Goal: Transaction & Acquisition: Obtain resource

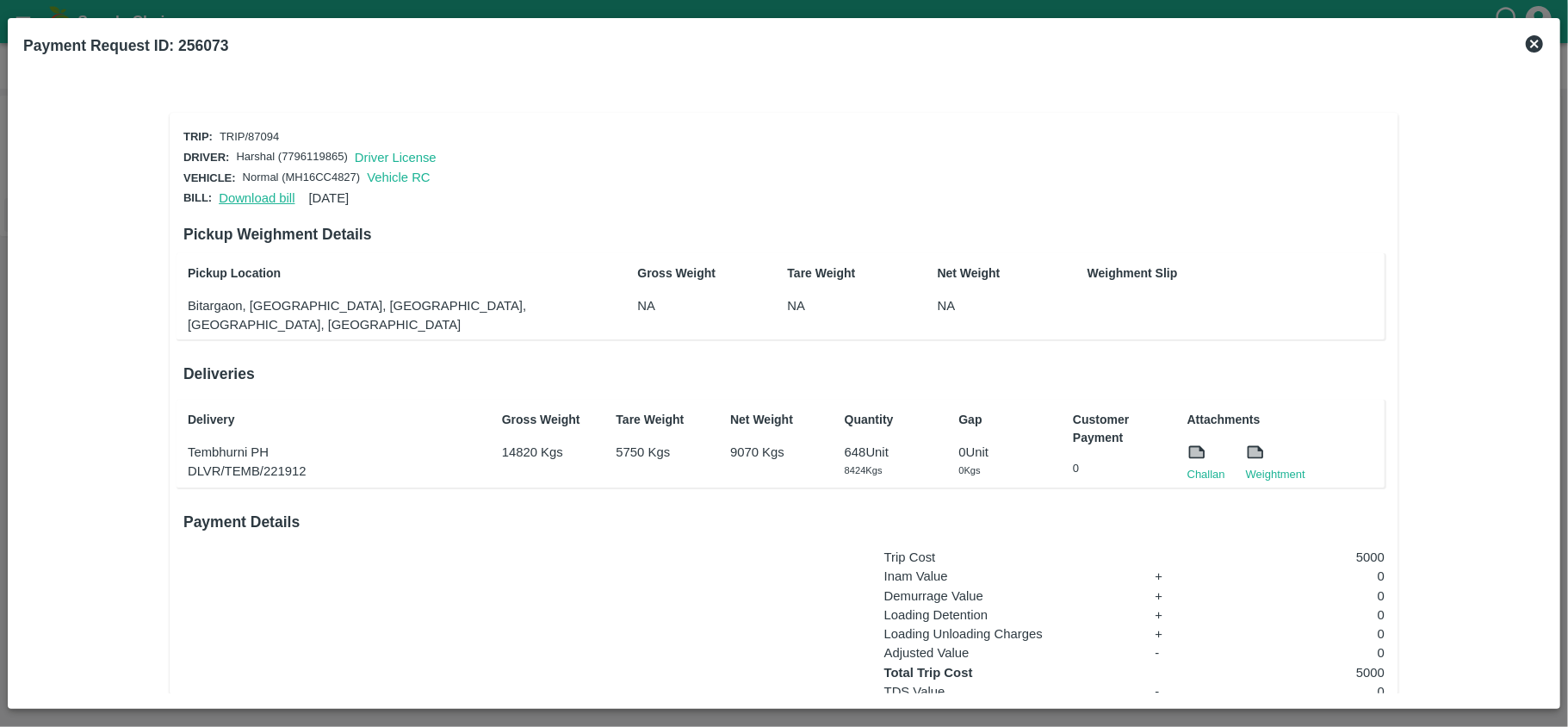
click at [240, 191] on link "Download bill" at bounding box center [257, 198] width 76 height 14
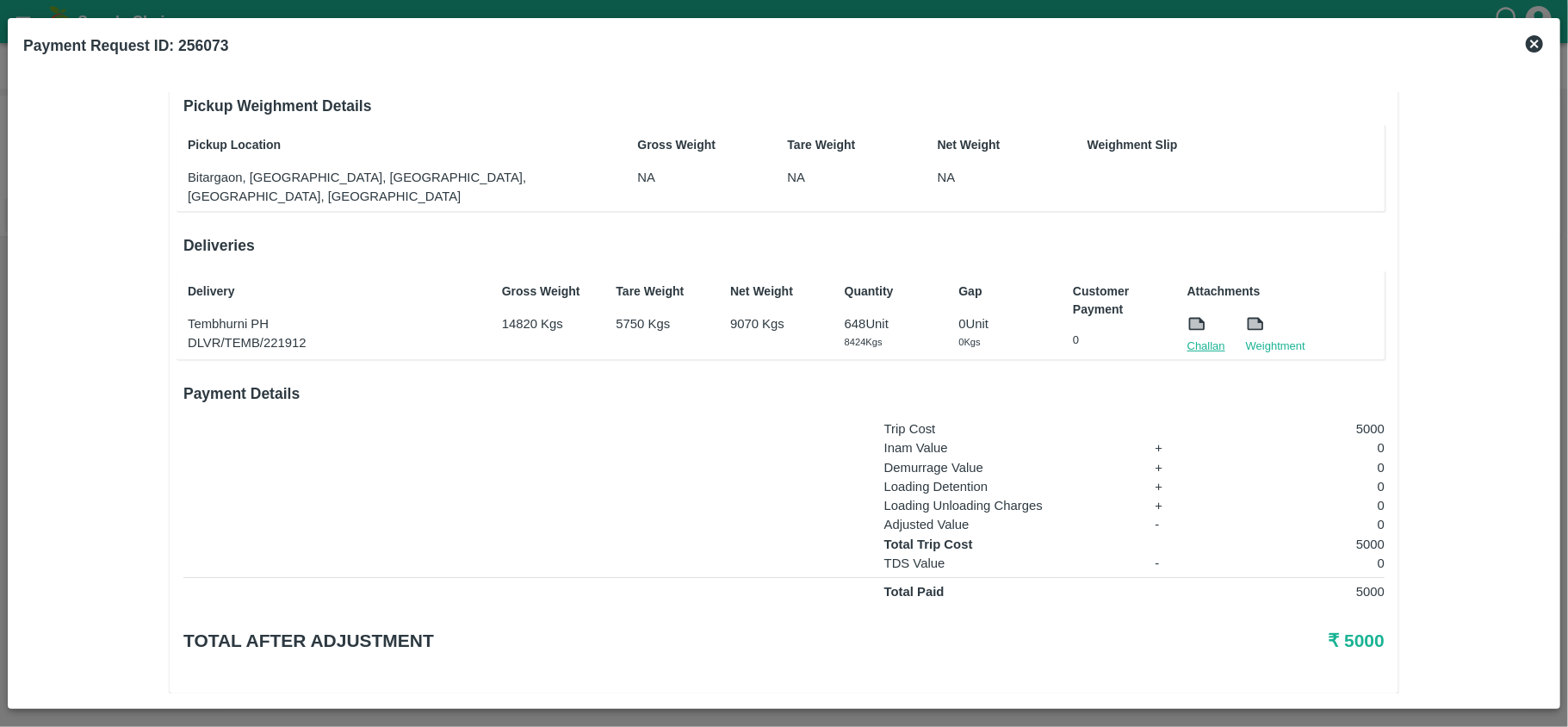
click at [1201, 337] on link "Challan" at bounding box center [1206, 346] width 38 height 17
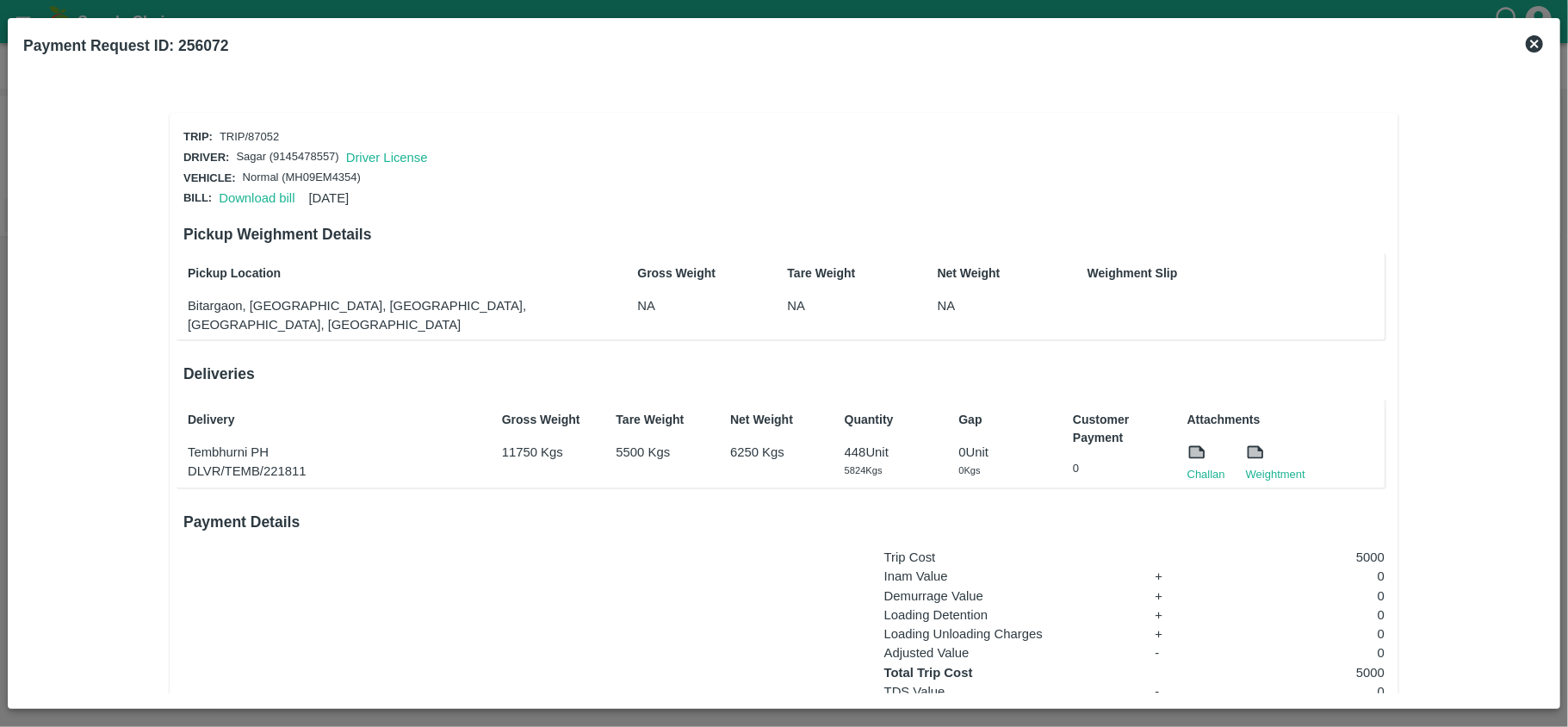
scroll to position [128, 0]
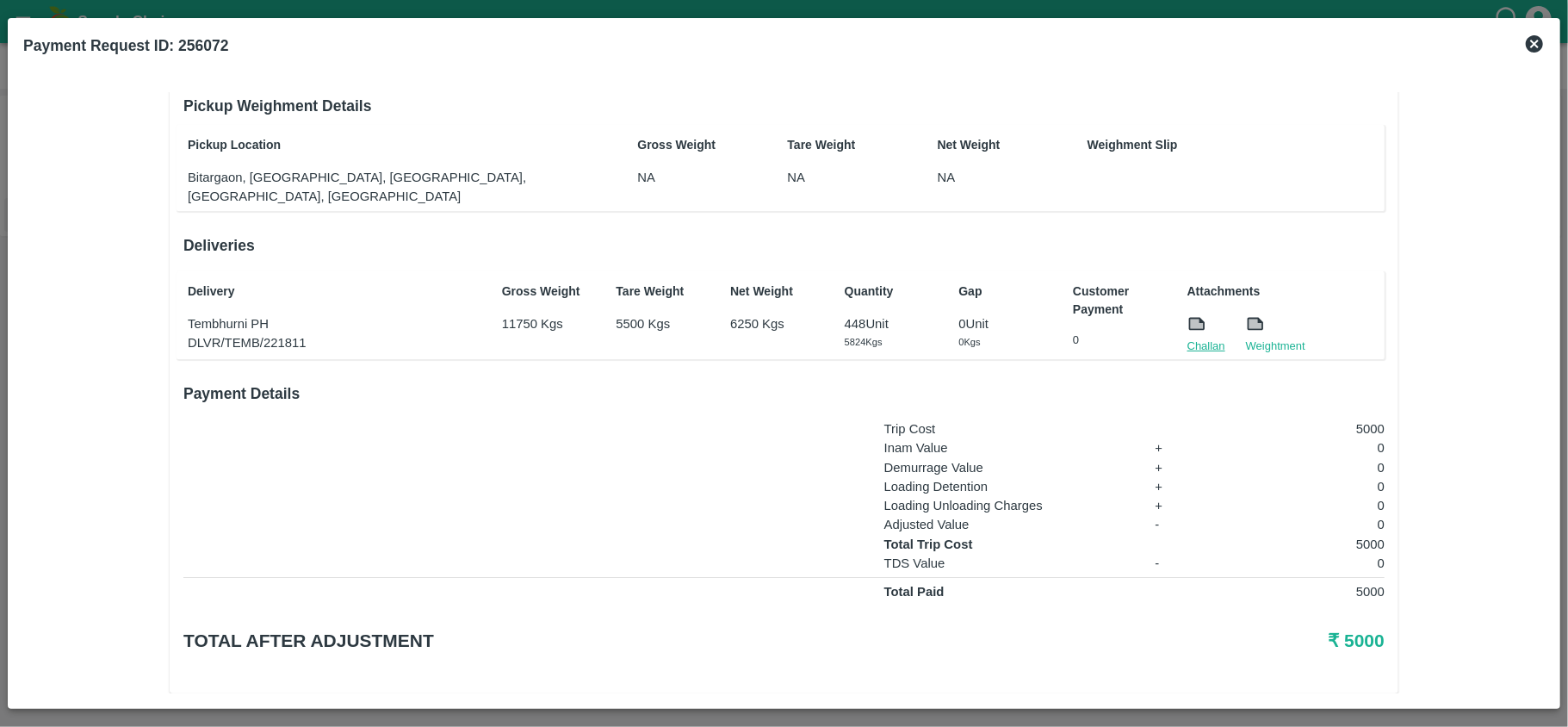
click at [1199, 337] on link "Challan" at bounding box center [1206, 346] width 38 height 17
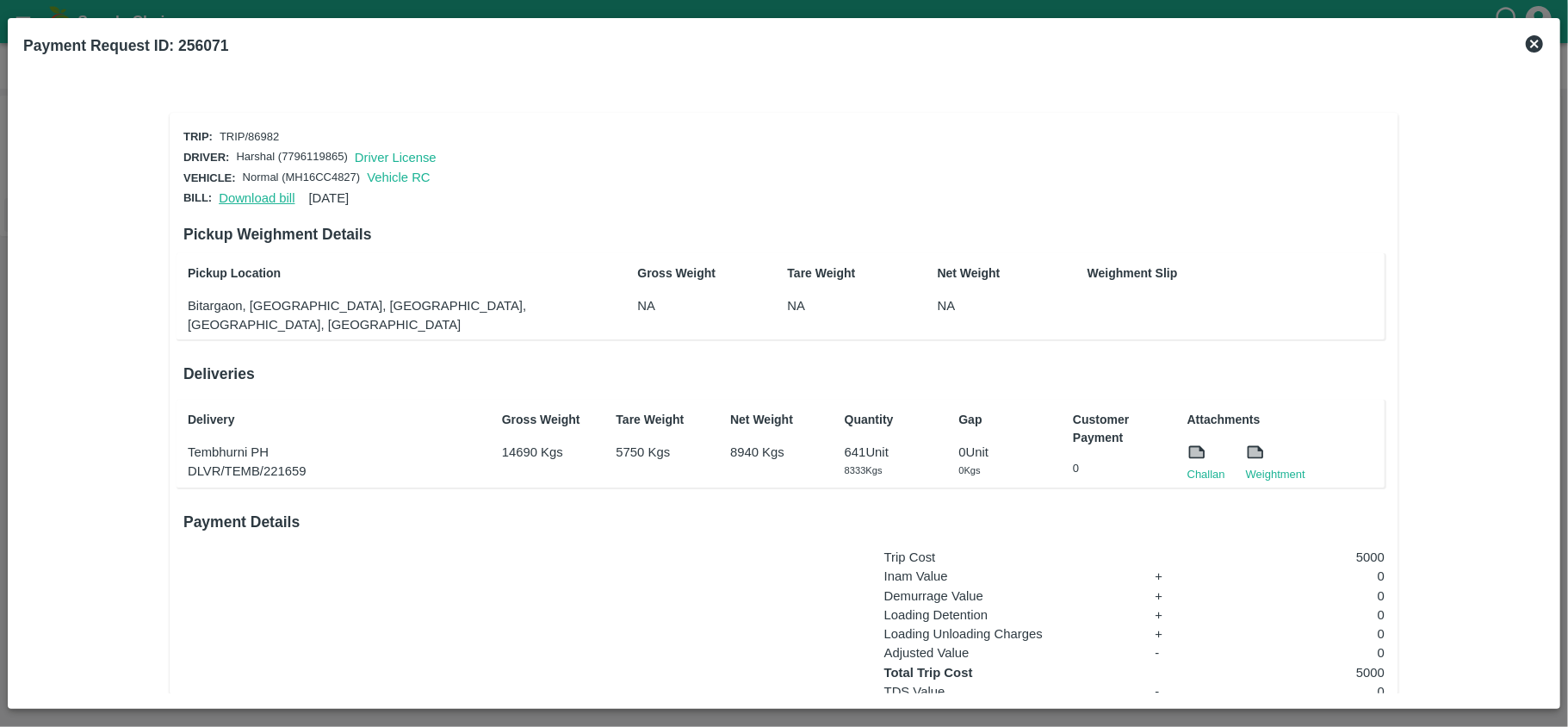
click at [239, 193] on link "Download bill" at bounding box center [257, 198] width 76 height 14
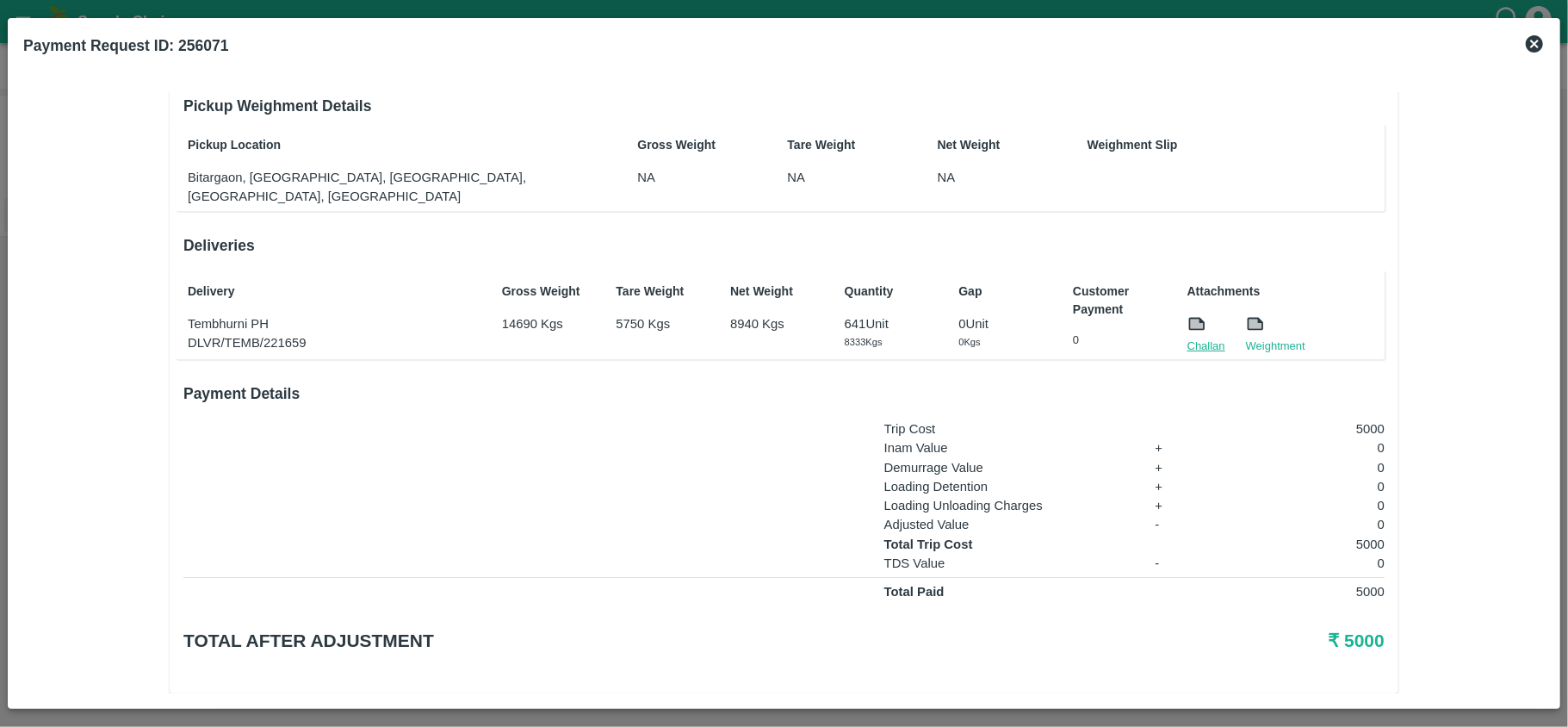
click at [1199, 337] on link "Challan" at bounding box center [1206, 346] width 38 height 17
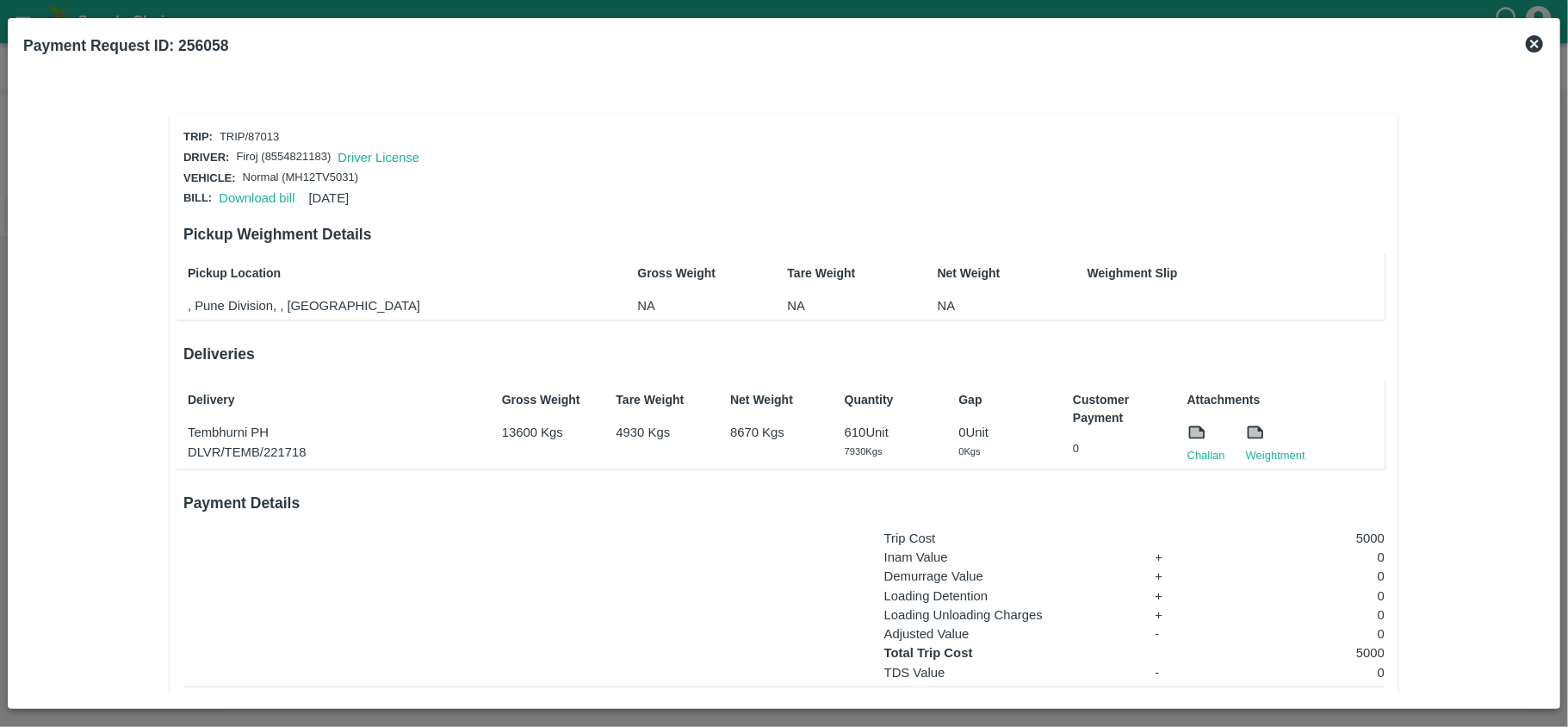
scroll to position [128, 0]
click at [244, 191] on link "Download bill" at bounding box center [257, 198] width 76 height 14
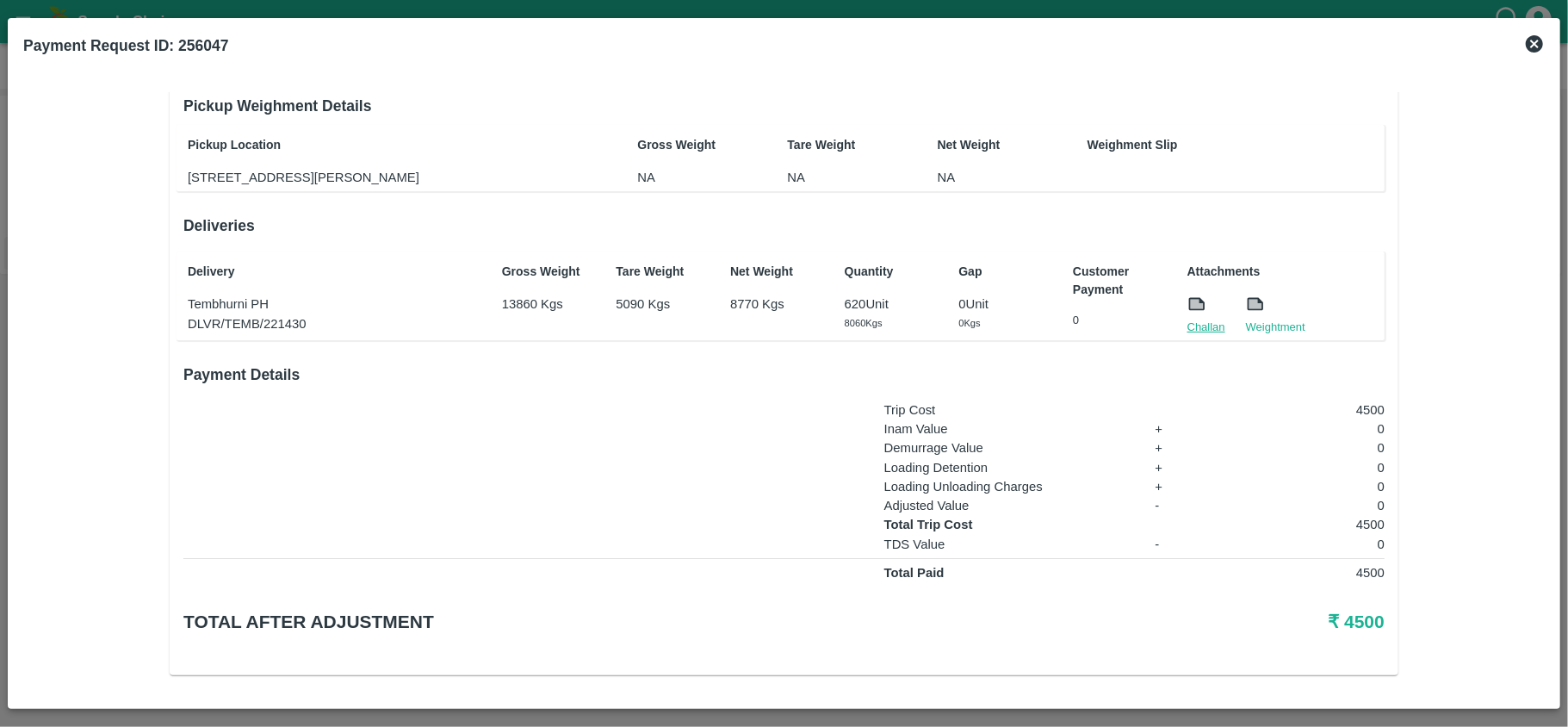
click at [1192, 322] on link "Challan" at bounding box center [1206, 327] width 38 height 17
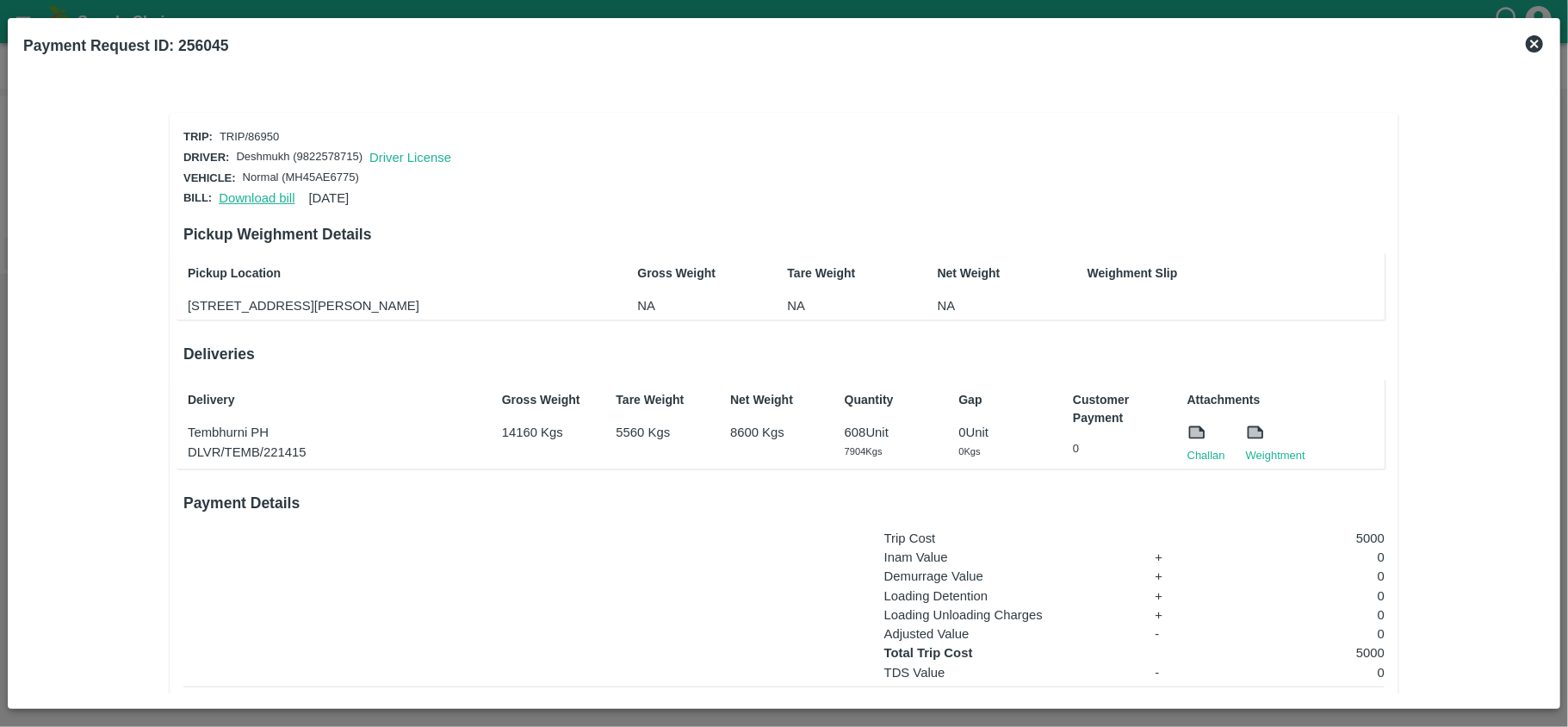
click at [263, 191] on link "Download bill" at bounding box center [257, 198] width 76 height 14
click at [235, 194] on link "Download bill" at bounding box center [257, 198] width 76 height 14
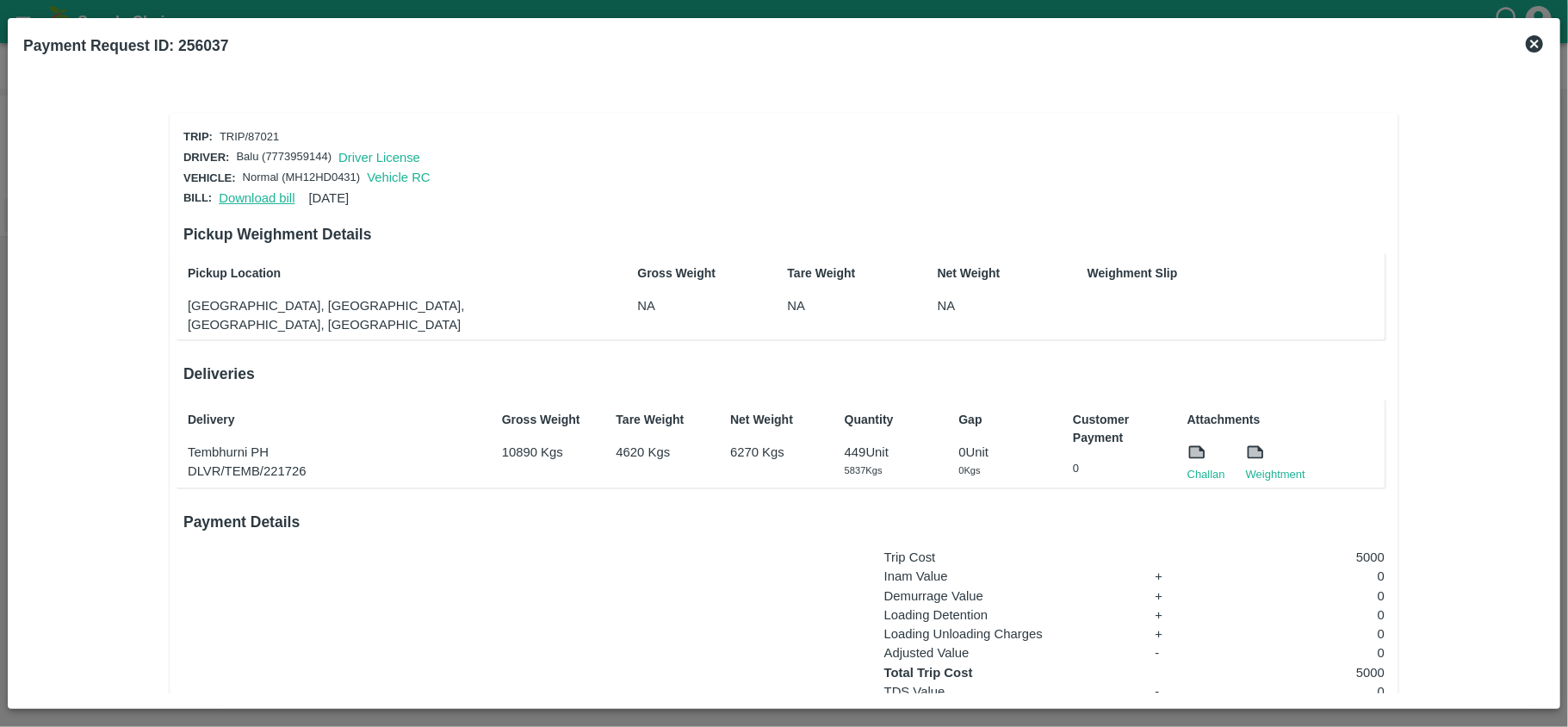
click at [265, 196] on link "Download bill" at bounding box center [257, 198] width 76 height 14
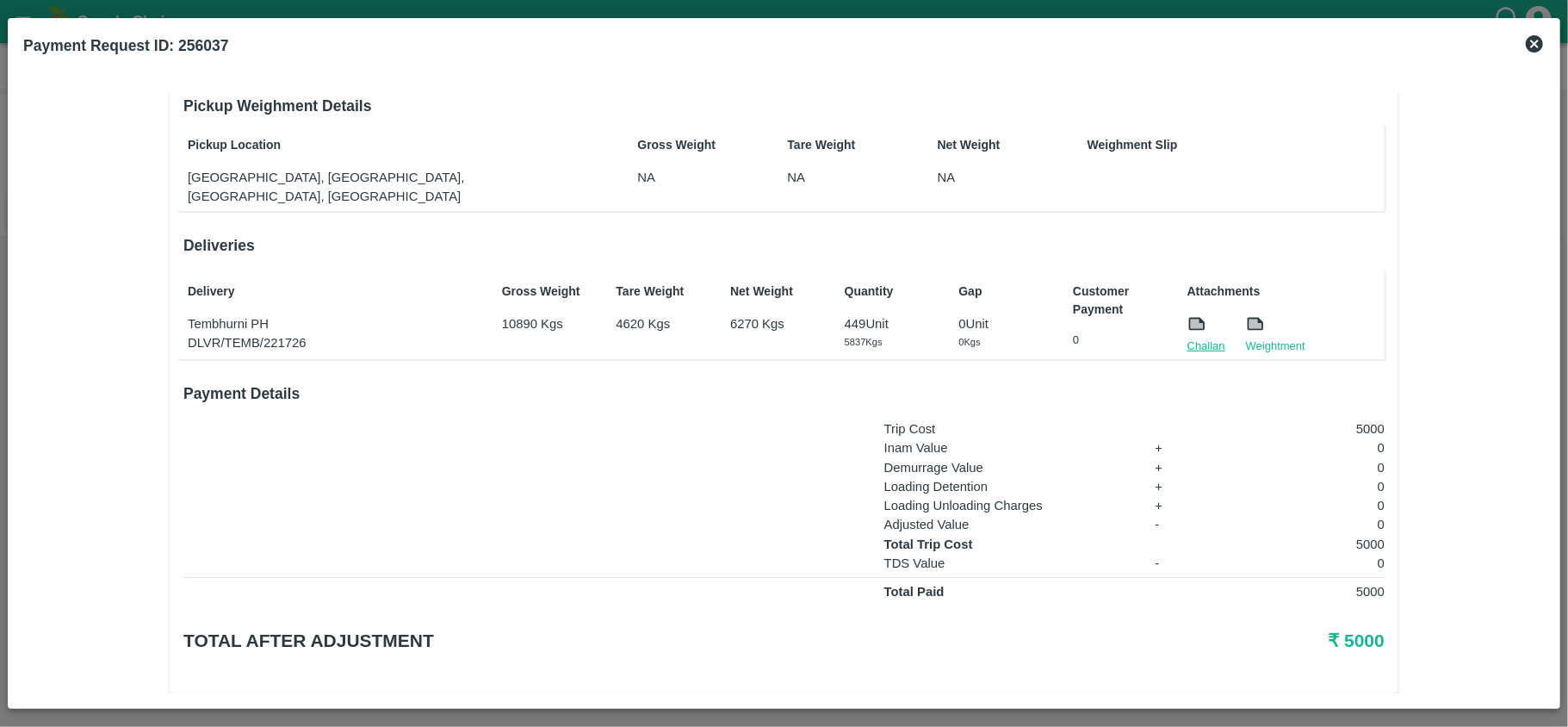
click at [1201, 337] on link "Challan" at bounding box center [1206, 346] width 38 height 17
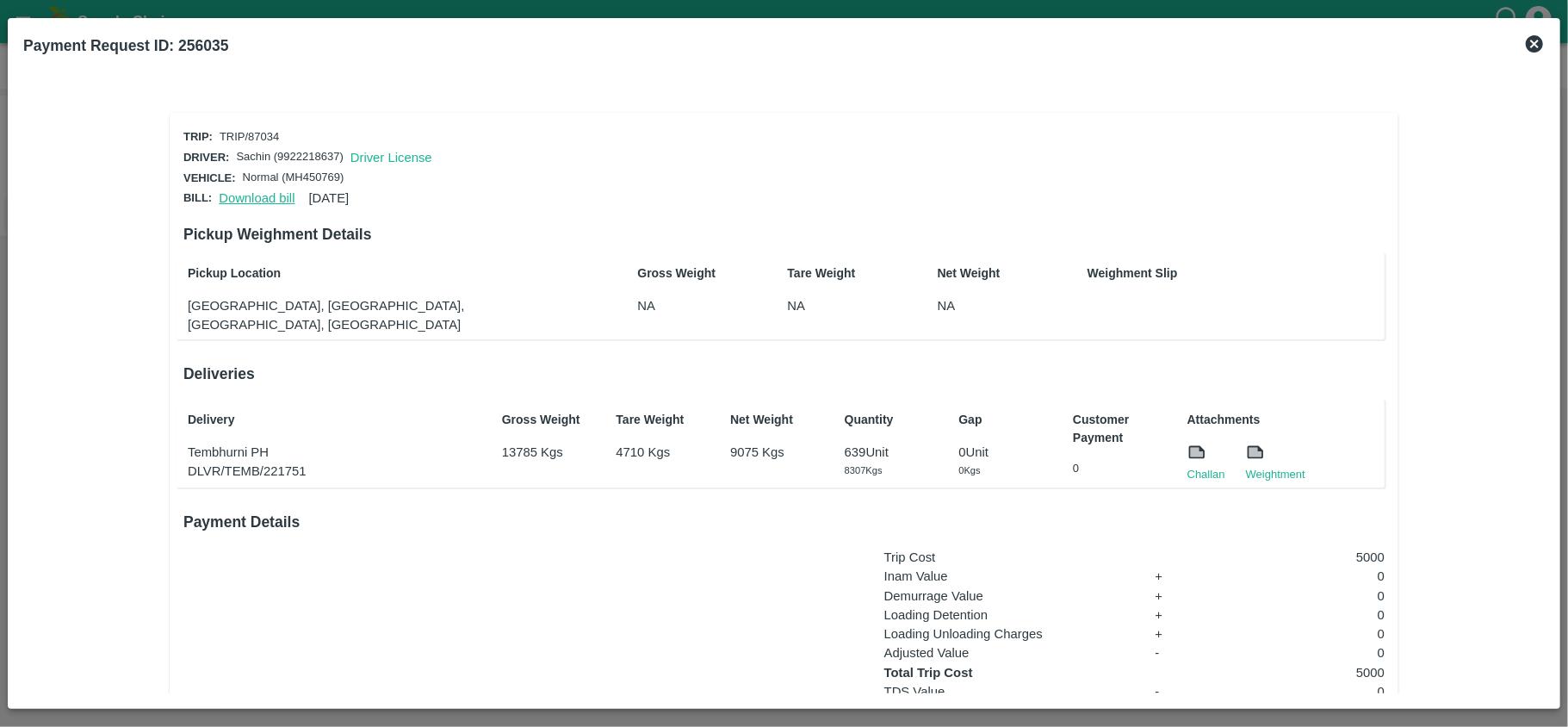
click at [243, 191] on link "Download bill" at bounding box center [257, 198] width 76 height 14
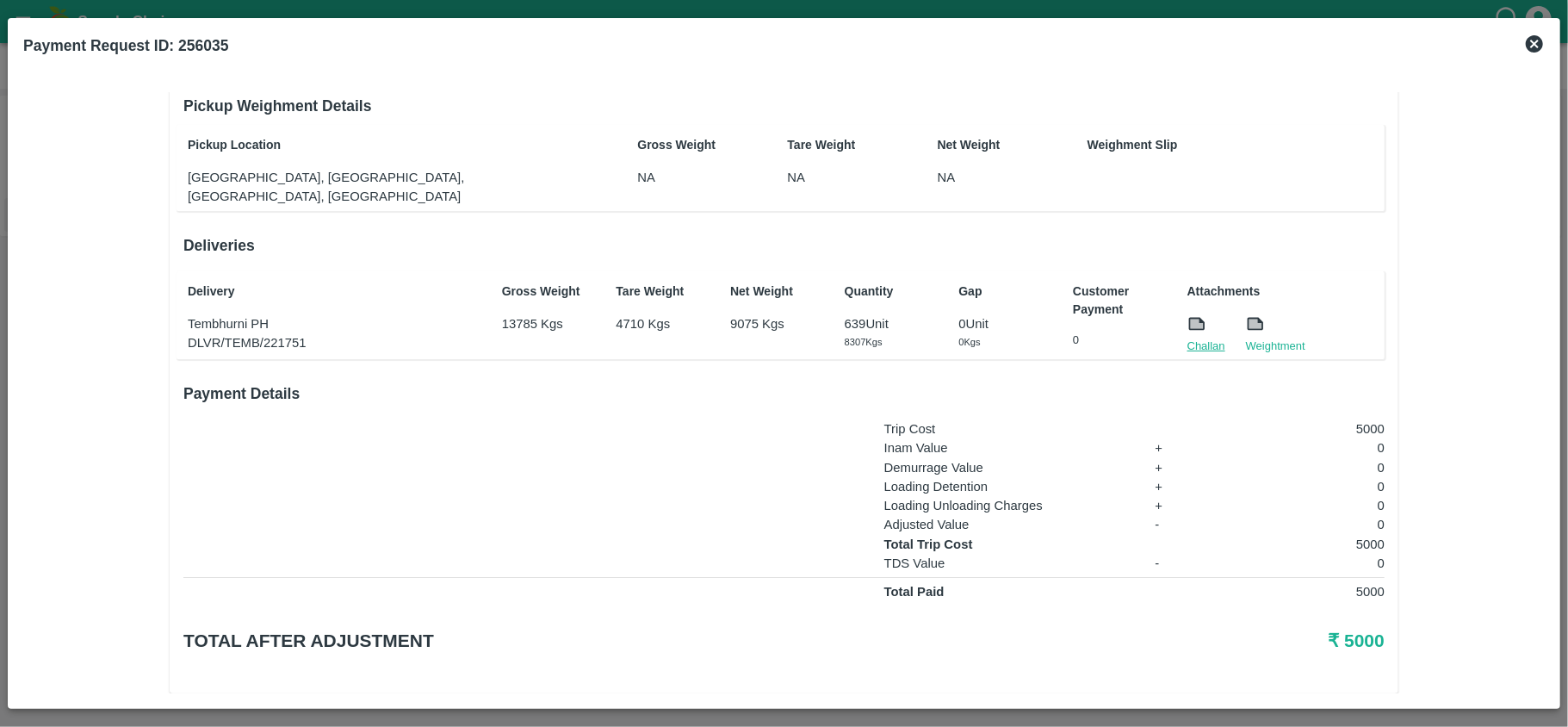
click at [1199, 337] on link "Challan" at bounding box center [1206, 346] width 38 height 17
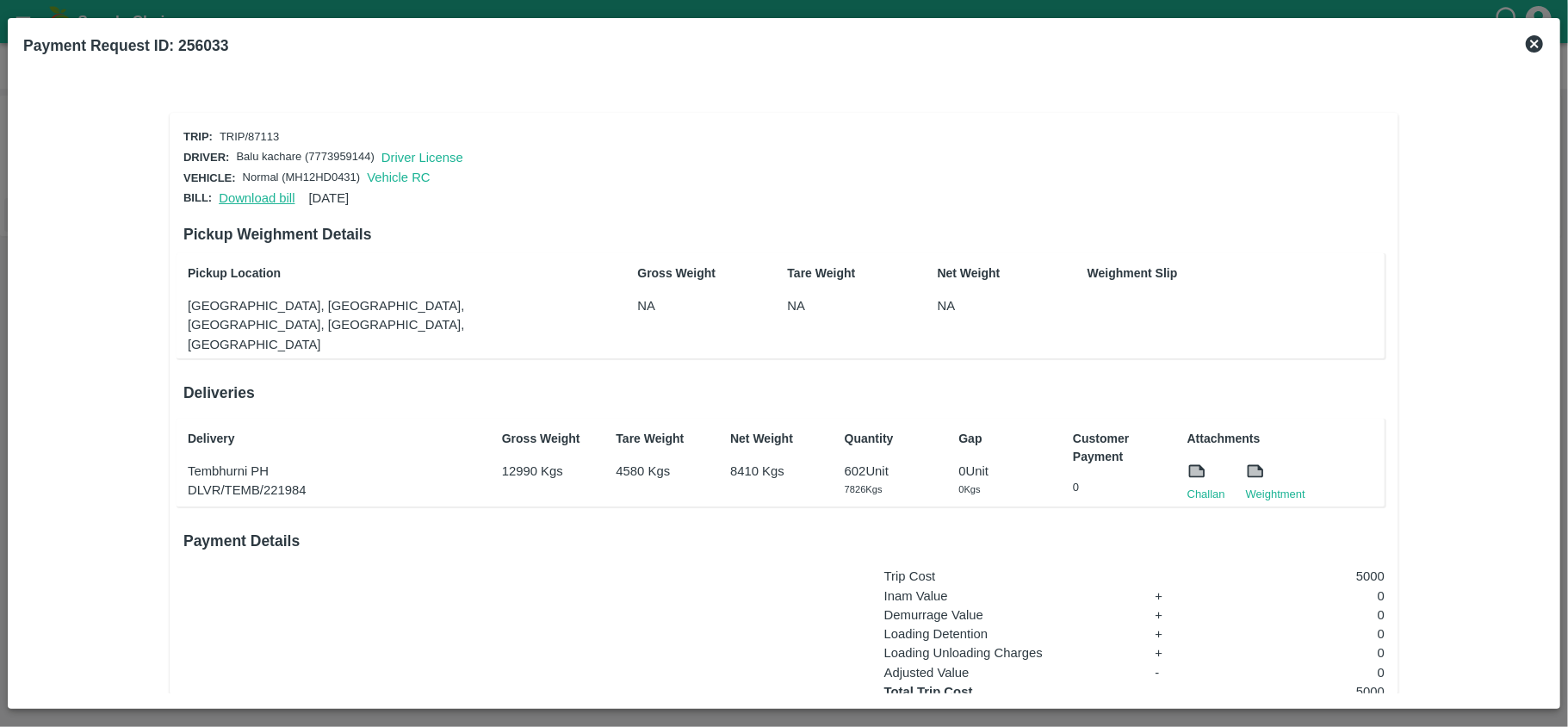
click at [250, 193] on link "Download bill" at bounding box center [257, 198] width 76 height 14
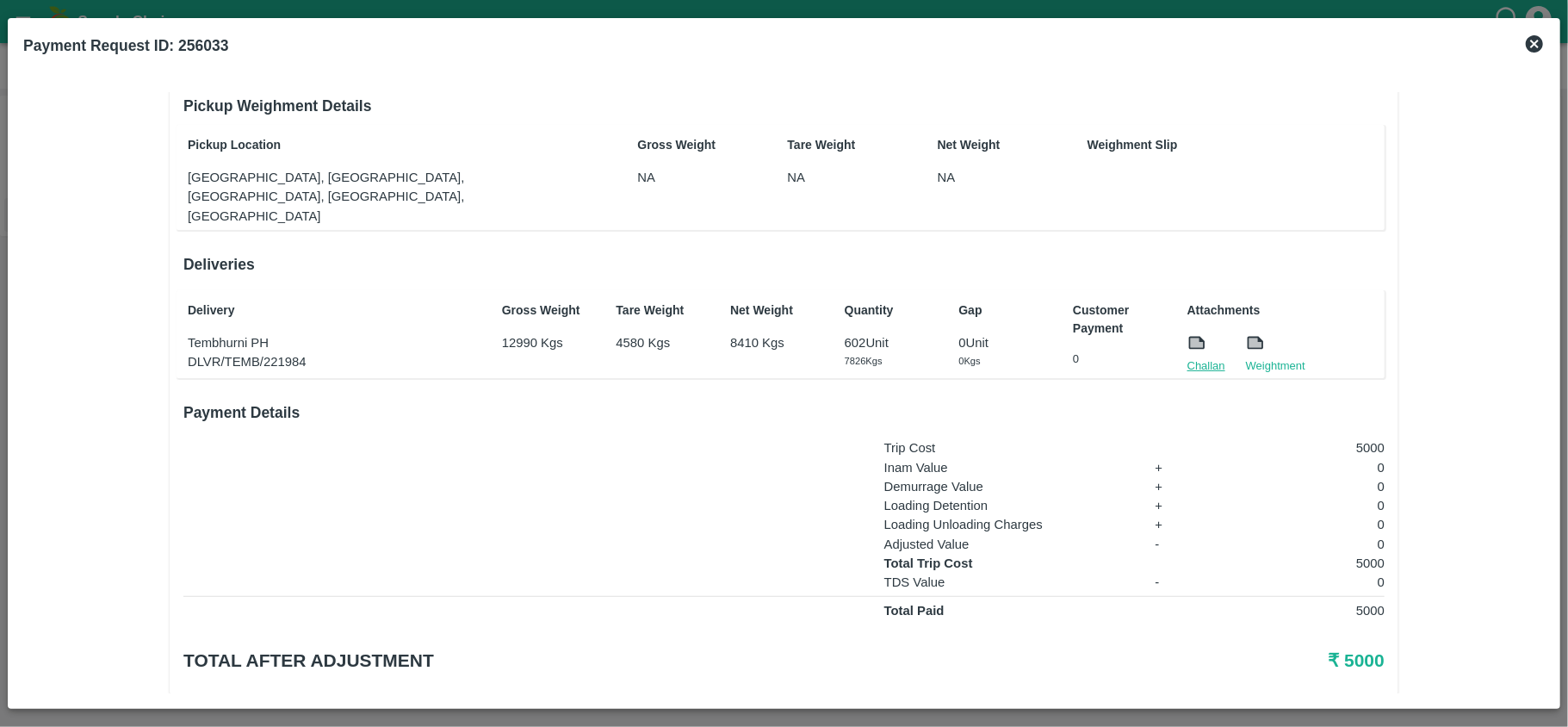
click at [1192, 357] on link "Challan" at bounding box center [1206, 366] width 38 height 17
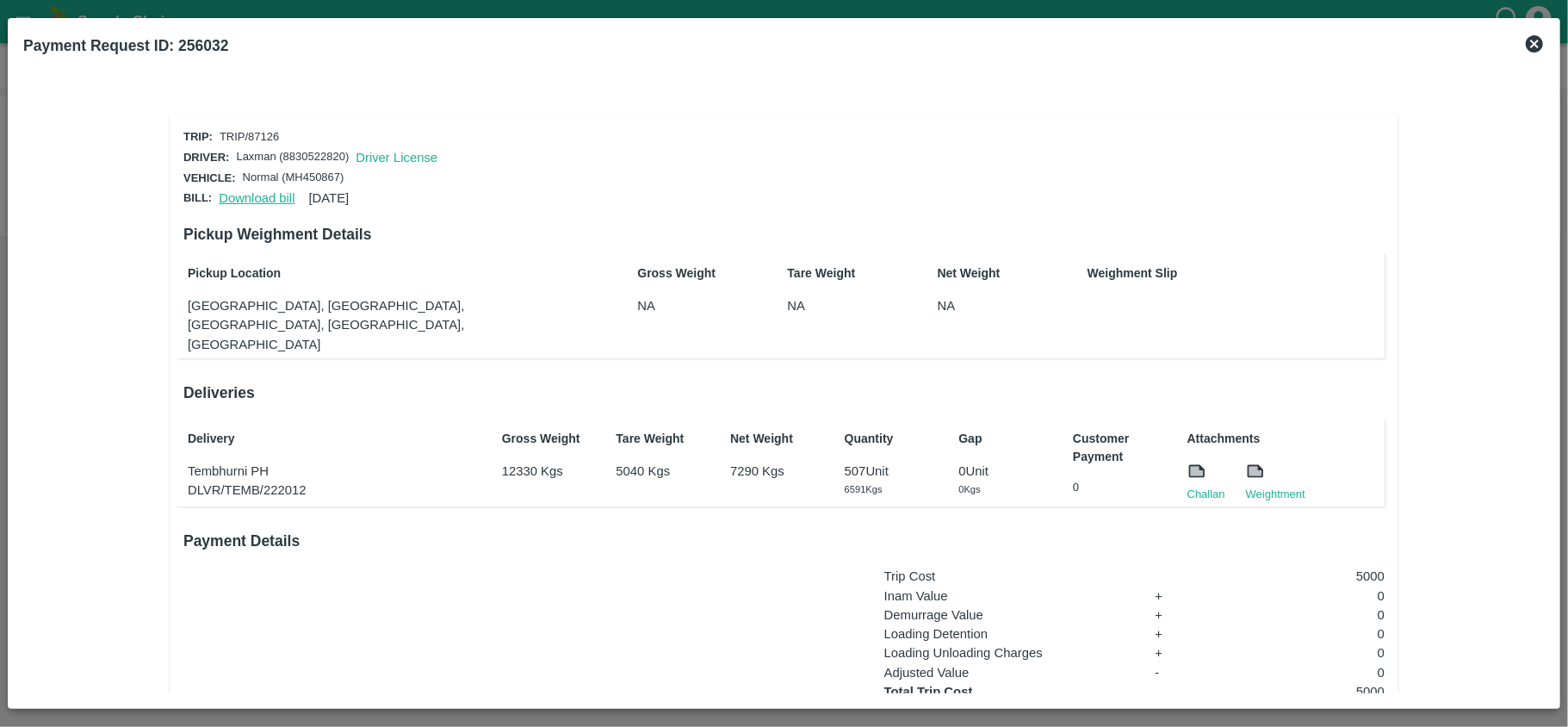
click at [248, 196] on link "Download bill" at bounding box center [257, 198] width 76 height 14
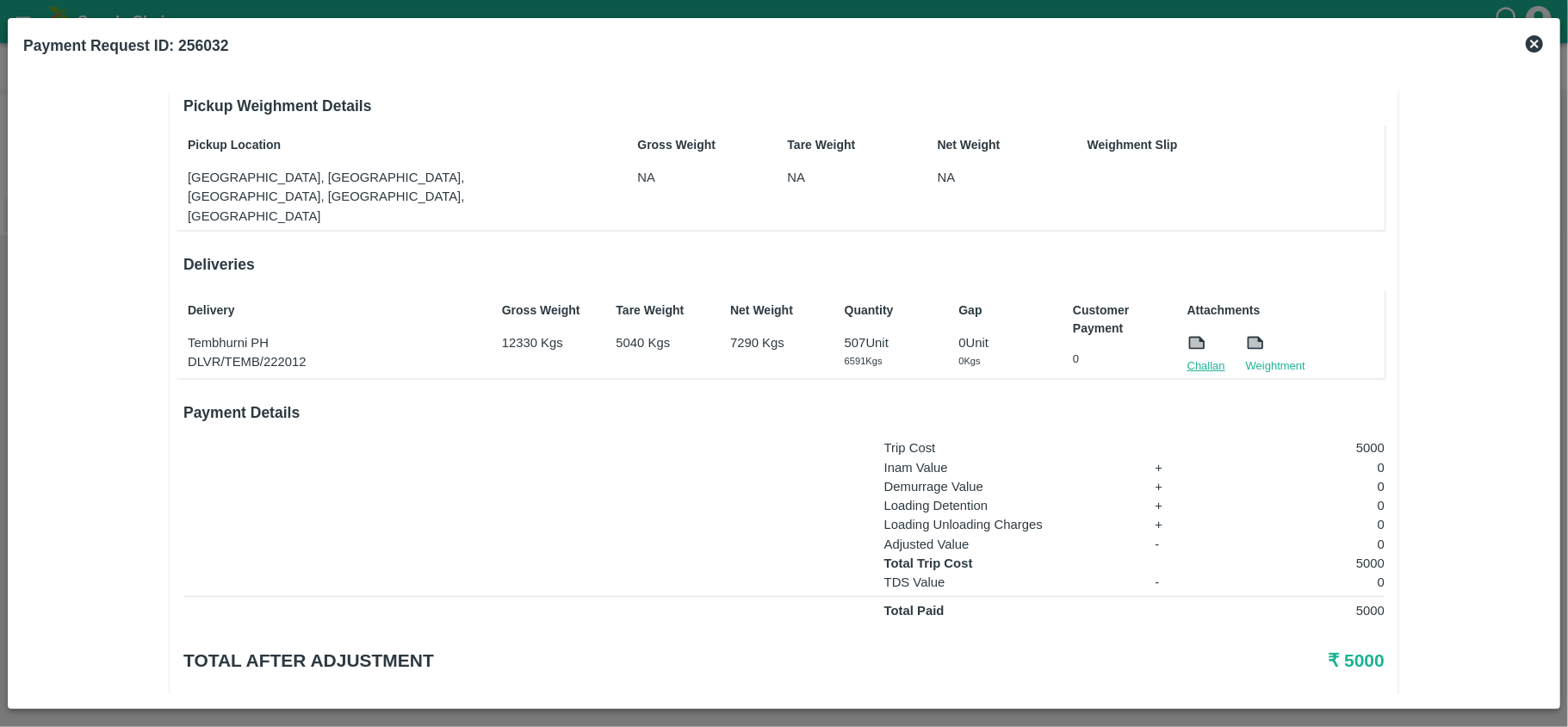
click at [1196, 357] on link "Challan" at bounding box center [1206, 366] width 38 height 17
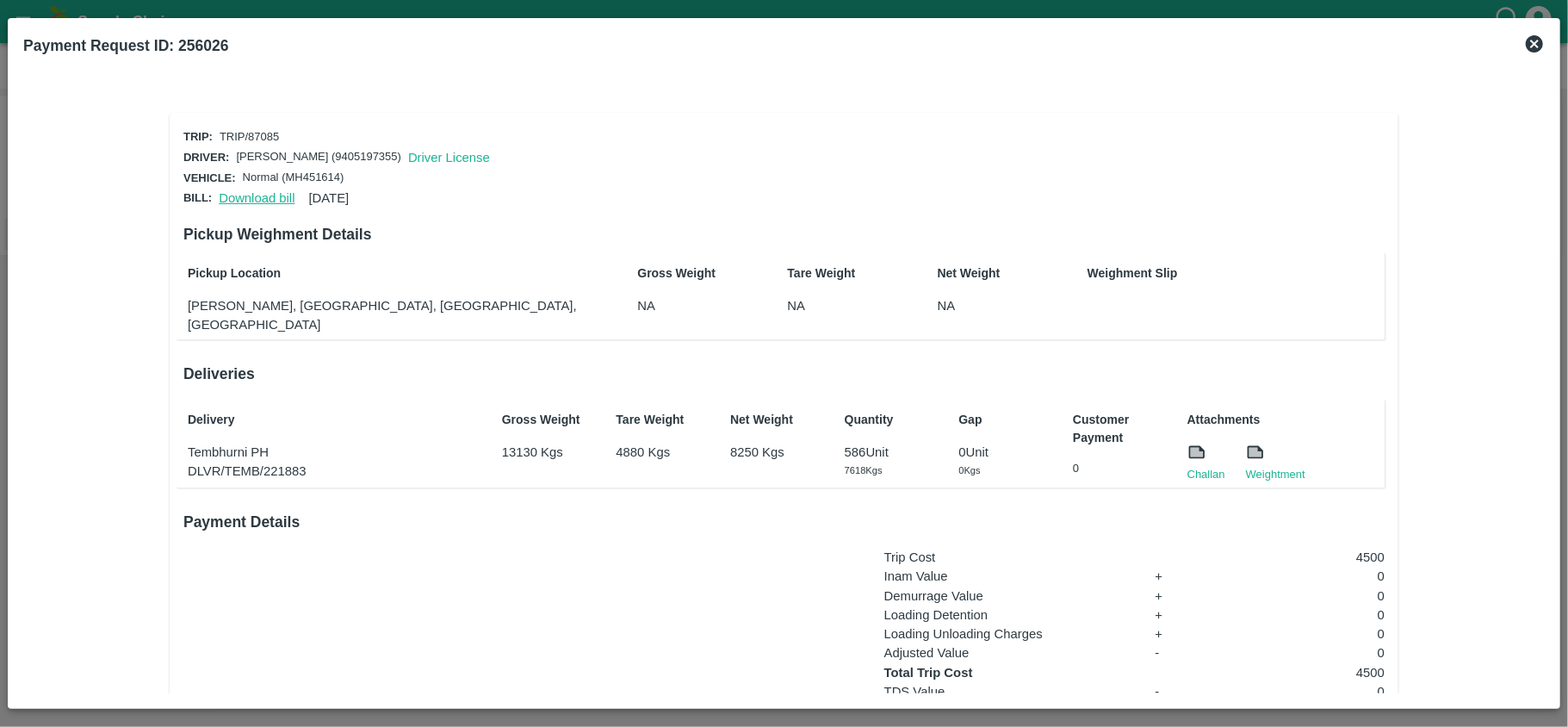
click at [255, 194] on link "Download bill" at bounding box center [257, 198] width 76 height 14
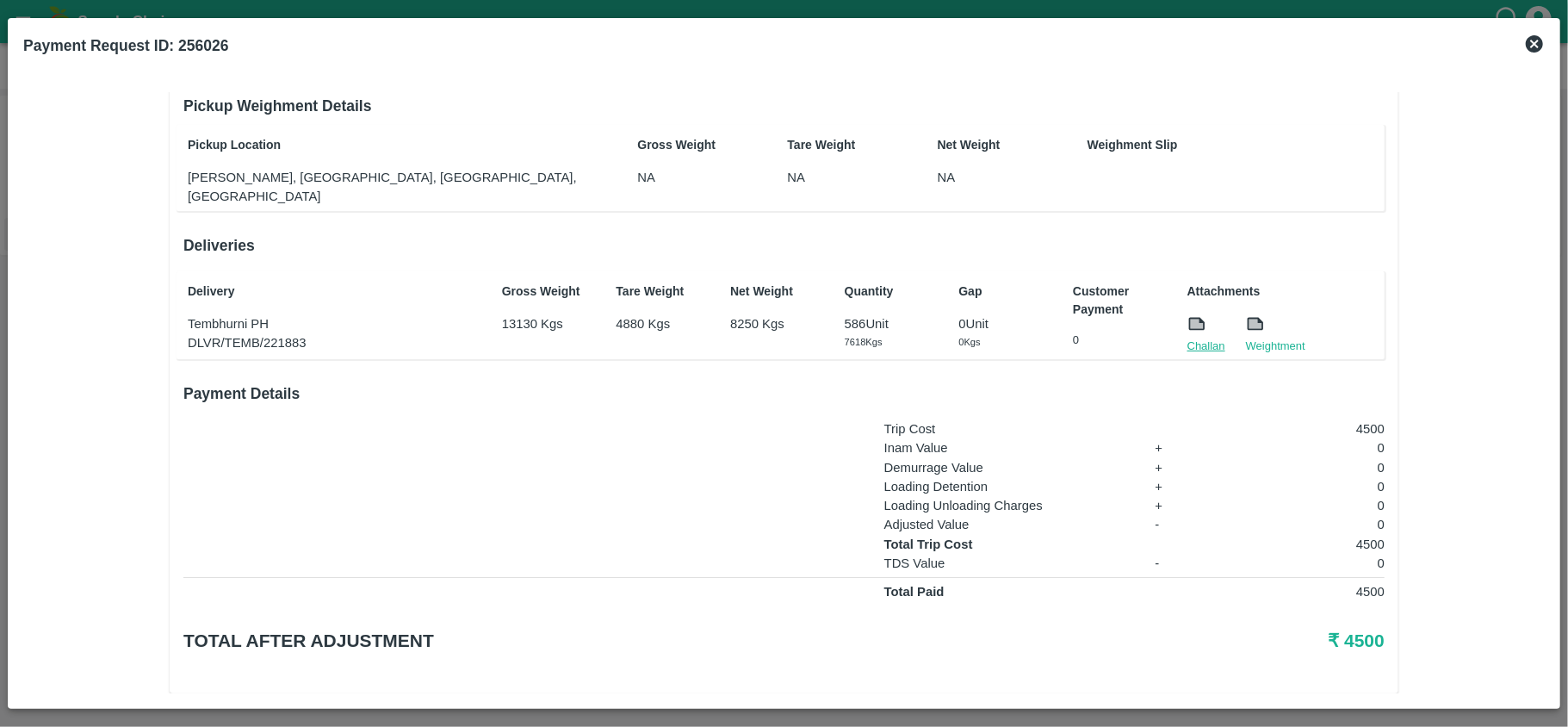
click at [1207, 337] on link "Challan" at bounding box center [1206, 346] width 38 height 17
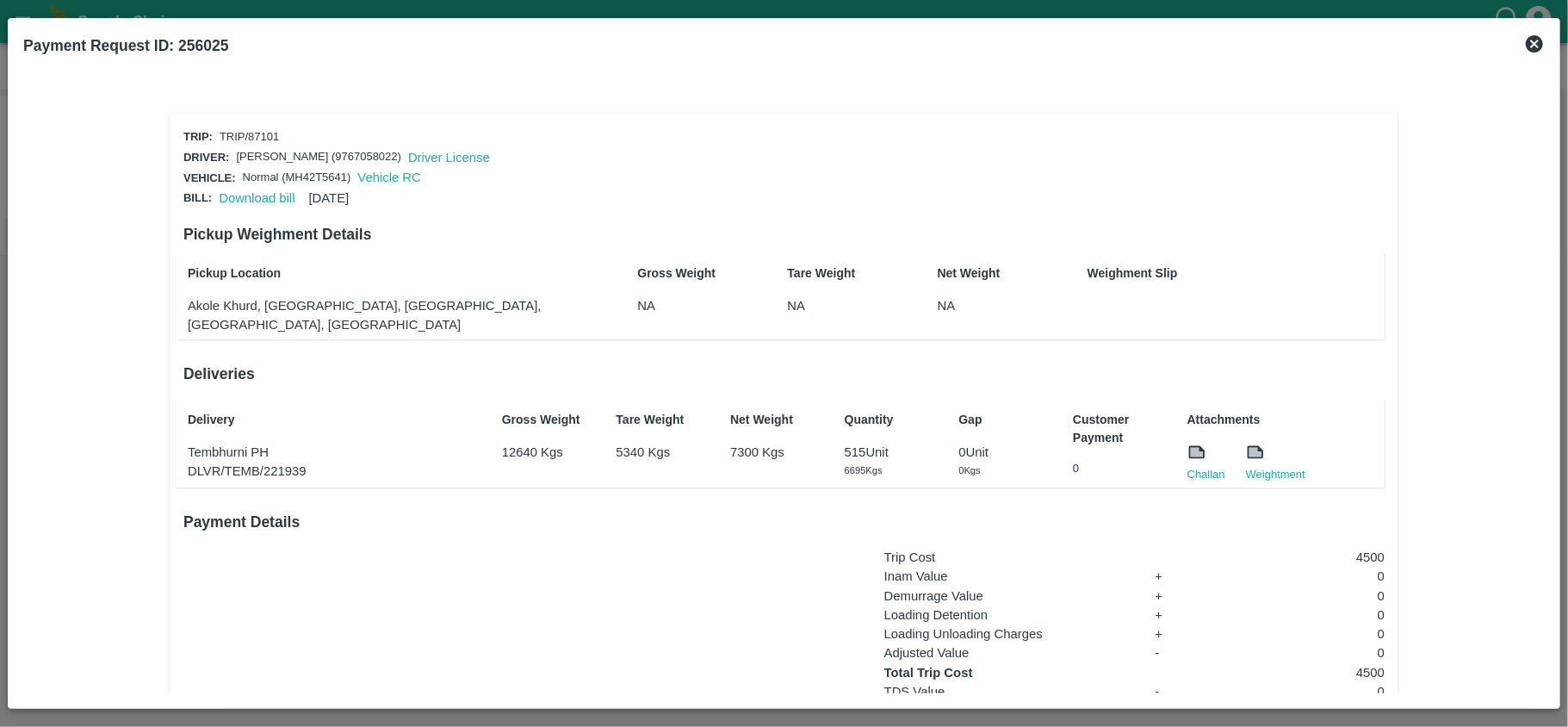
scroll to position [128, 0]
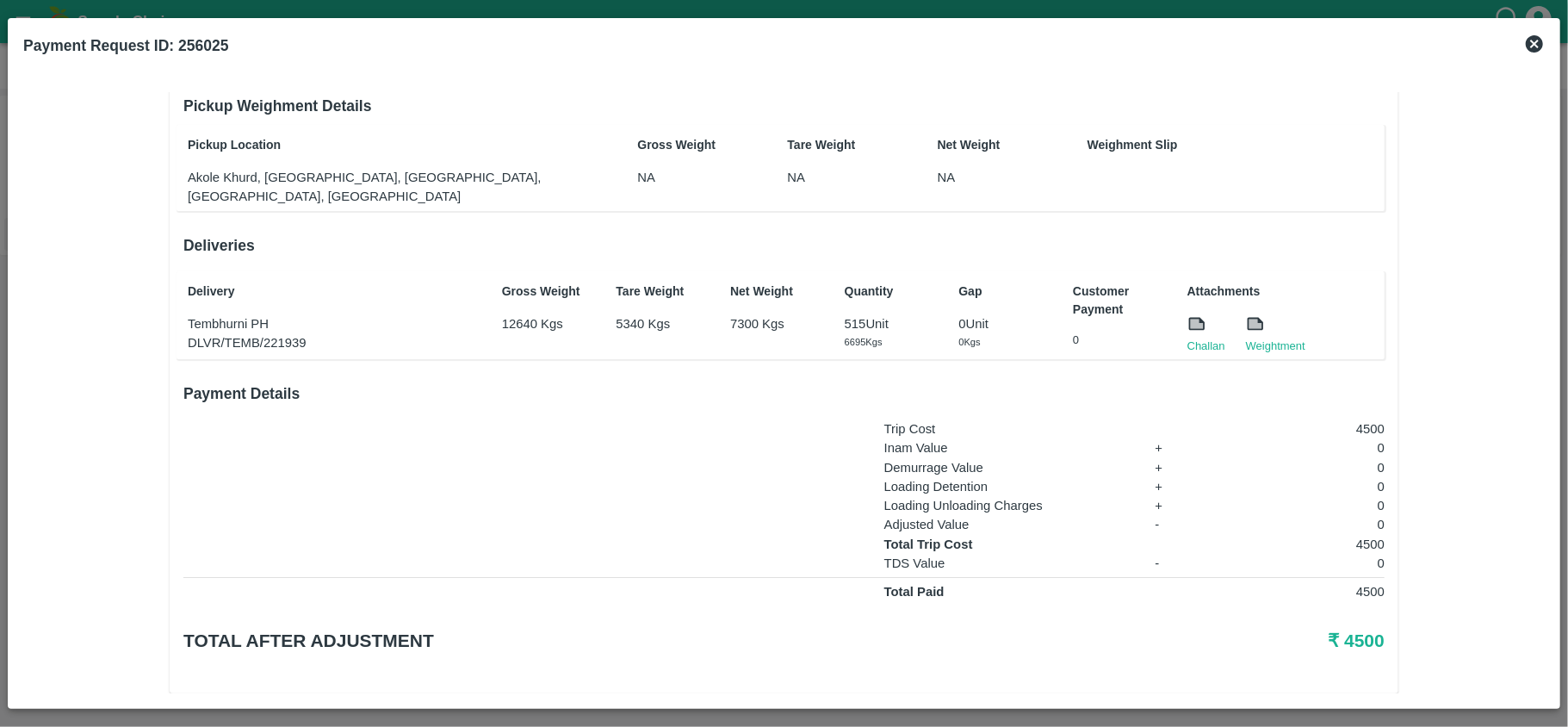
click at [1190, 315] on div at bounding box center [1206, 326] width 38 height 24
click at [1195, 337] on link "Challan" at bounding box center [1206, 346] width 38 height 17
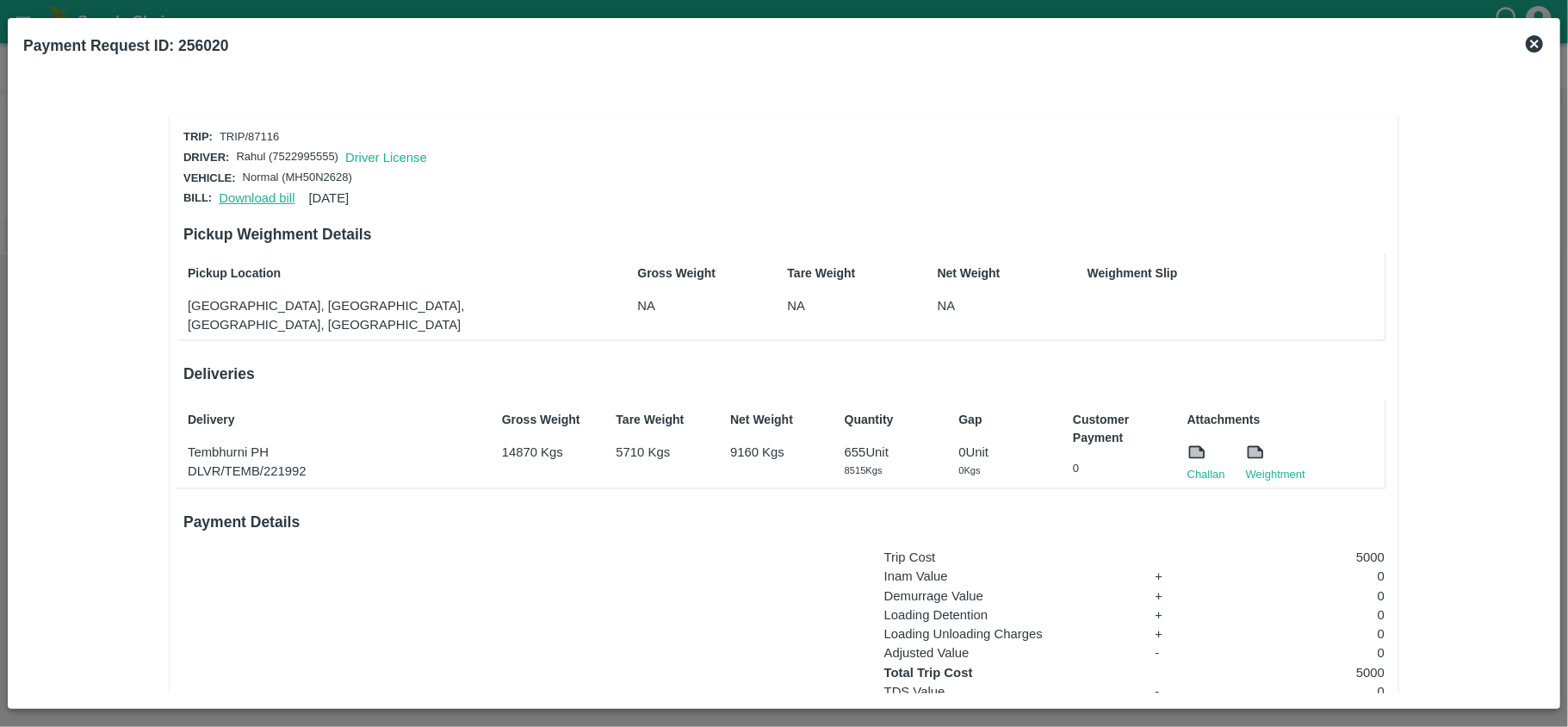
click at [259, 194] on link "Download bill" at bounding box center [257, 198] width 76 height 14
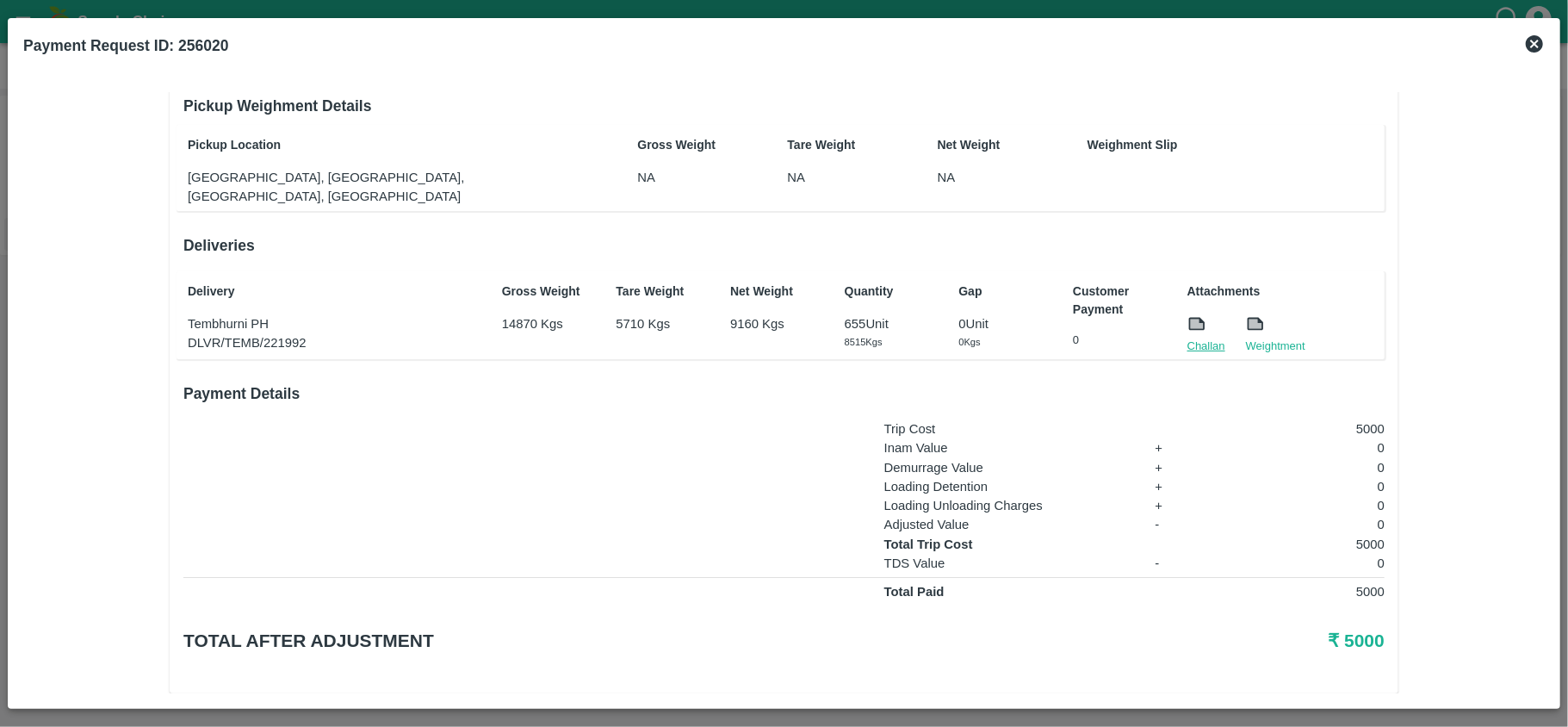
click at [1202, 337] on link "Challan" at bounding box center [1206, 346] width 38 height 17
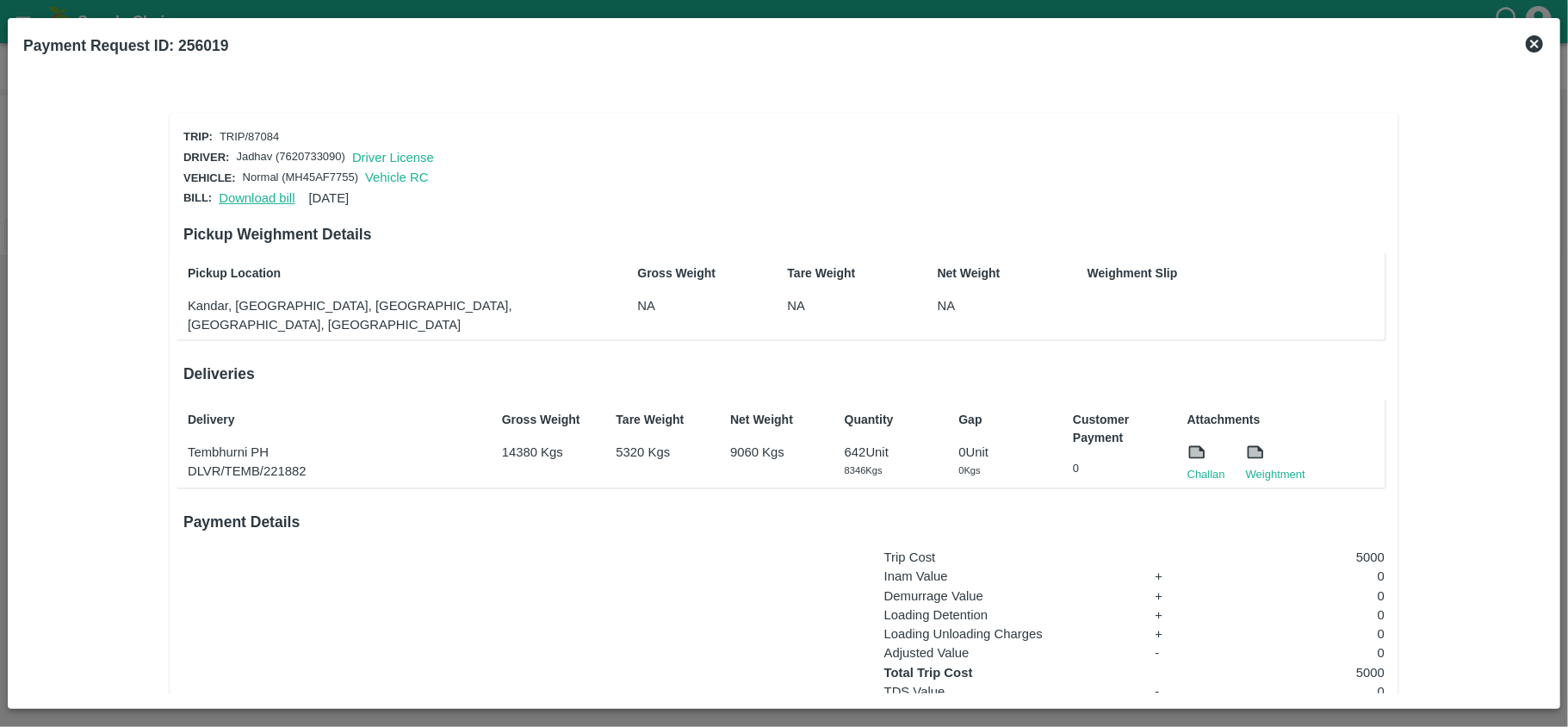
click at [259, 191] on link "Download bill" at bounding box center [257, 198] width 76 height 14
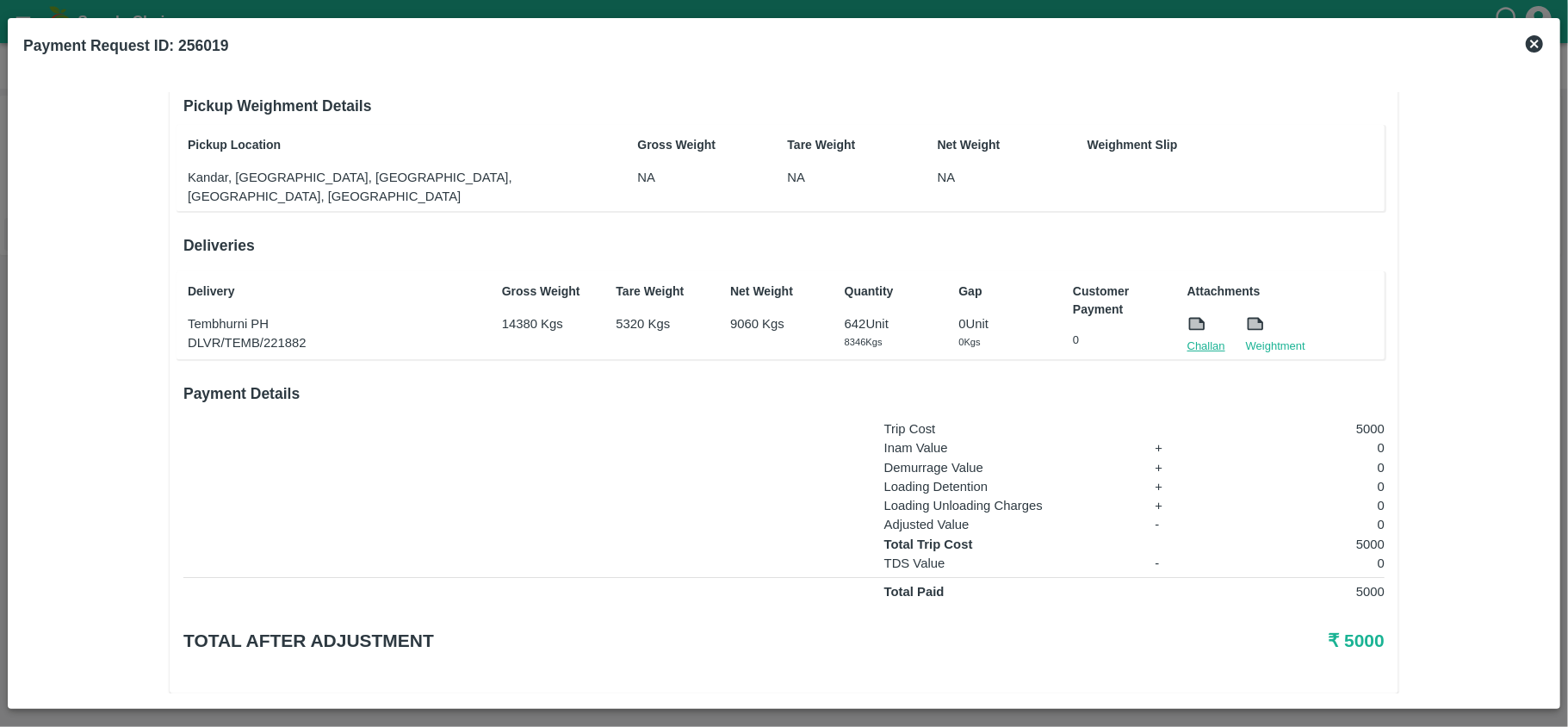
click at [1200, 337] on link "Challan" at bounding box center [1206, 346] width 38 height 17
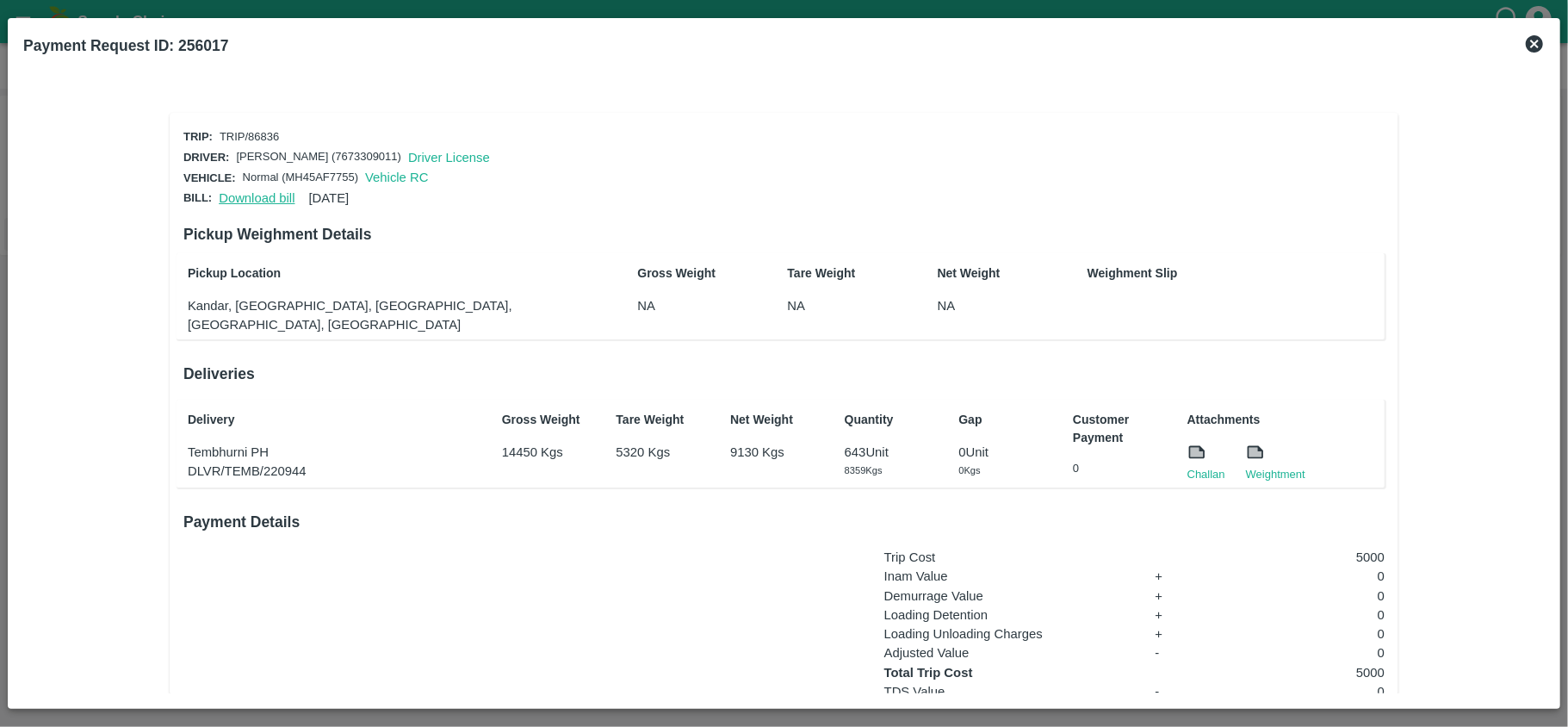
click at [259, 197] on link "Download bill" at bounding box center [257, 198] width 76 height 14
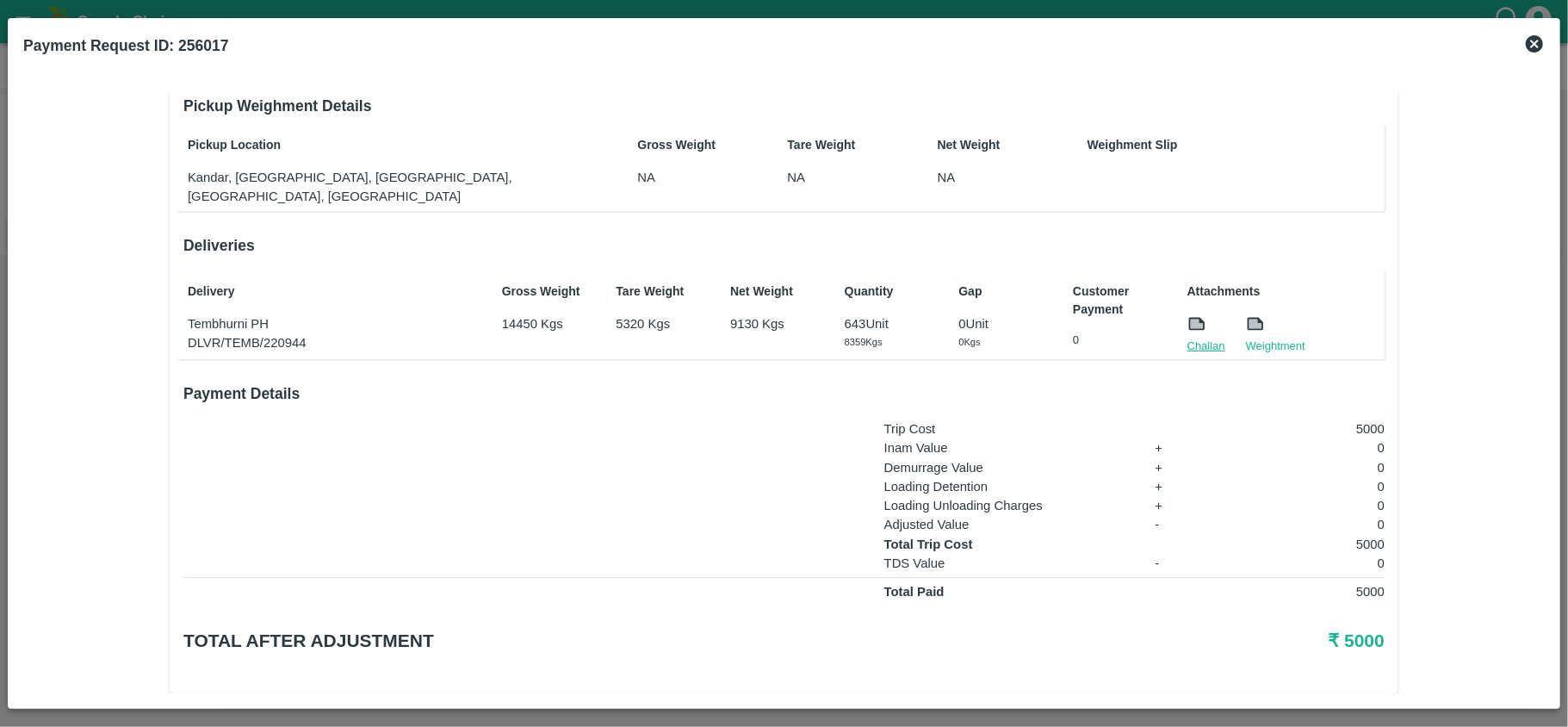
click at [1202, 337] on link "Challan" at bounding box center [1206, 346] width 38 height 17
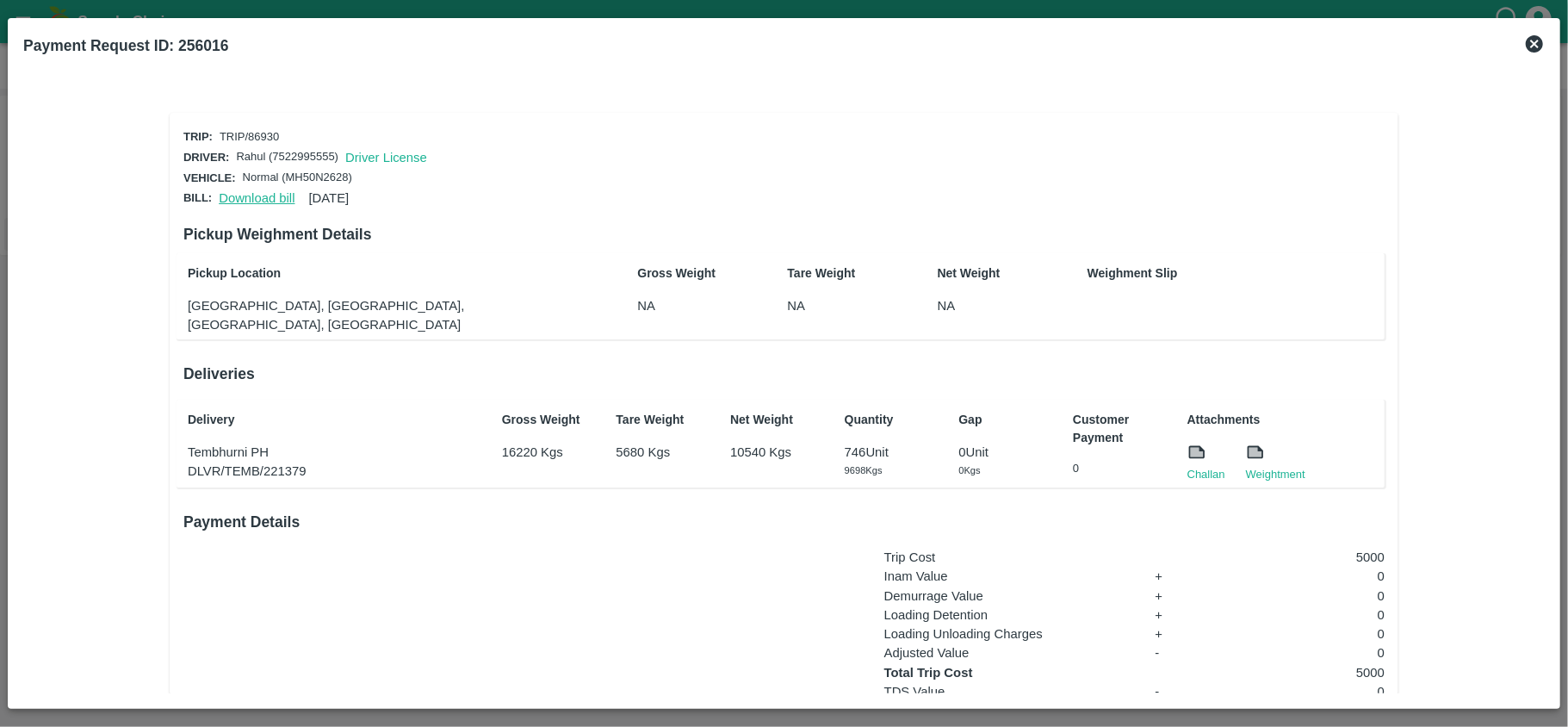
click at [234, 196] on link "Download bill" at bounding box center [257, 198] width 76 height 14
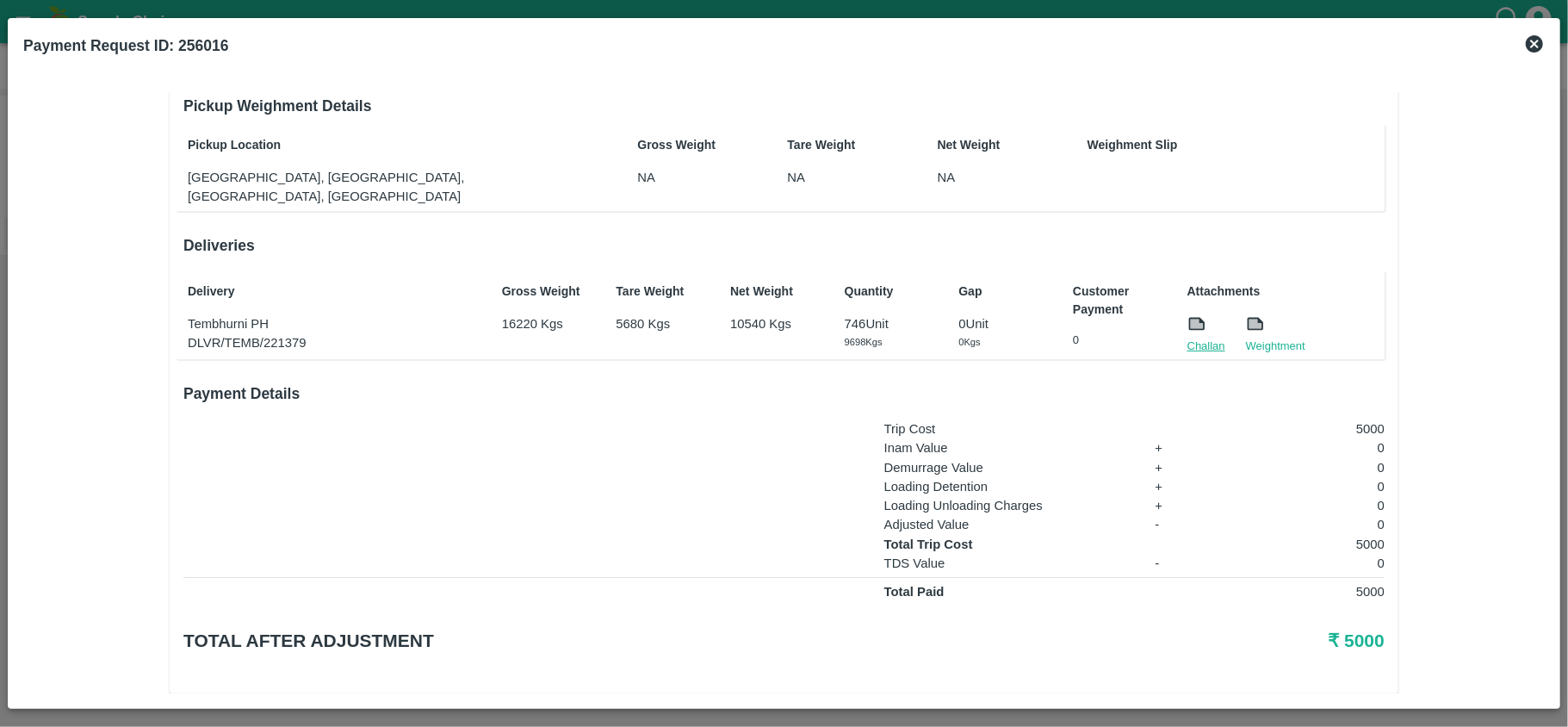
click at [1197, 337] on link "Challan" at bounding box center [1206, 346] width 38 height 17
